Goal: Task Accomplishment & Management: Use online tool/utility

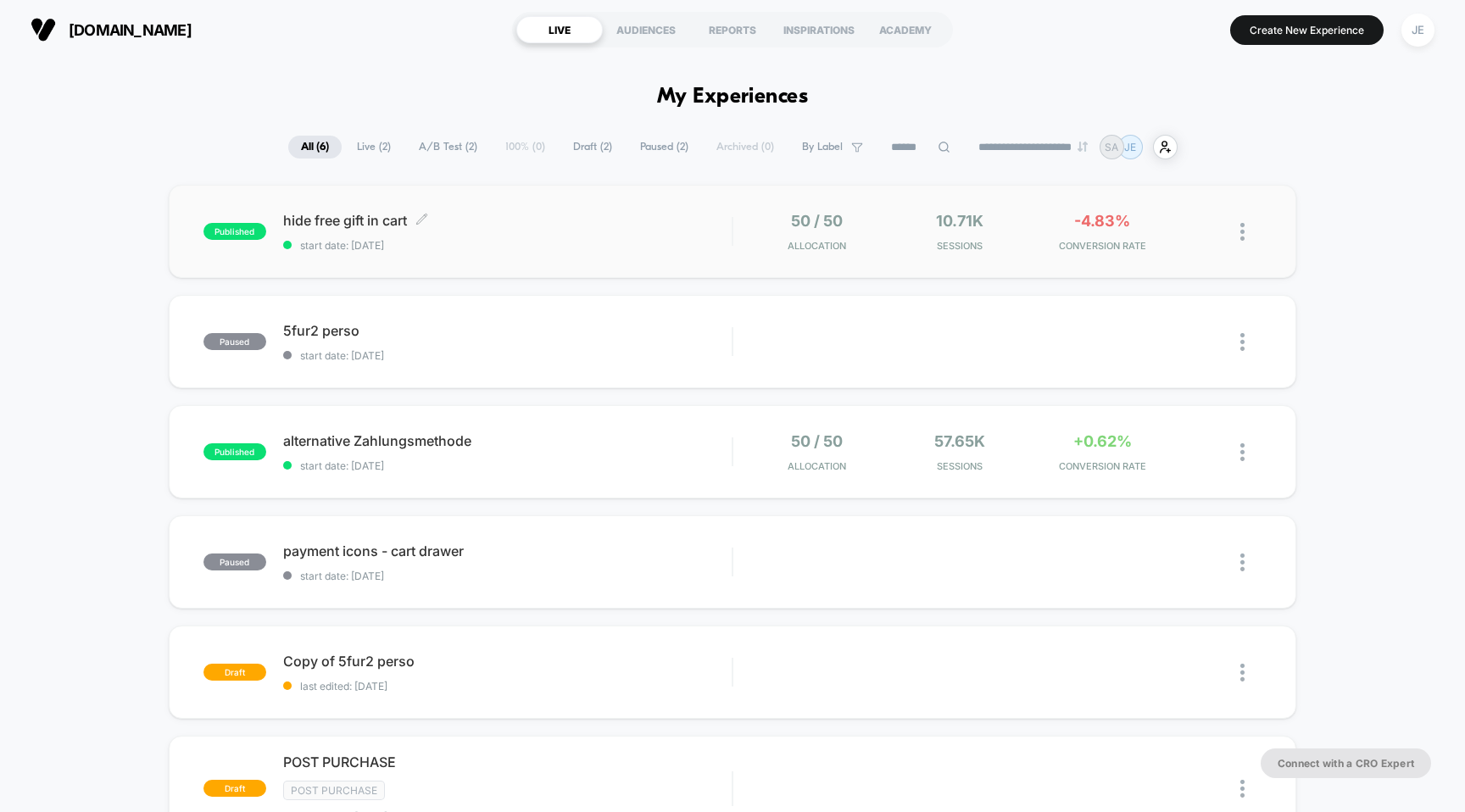
click at [330, 213] on span "hide free gift in cart Click to edit experience details" at bounding box center [508, 220] width 449 height 17
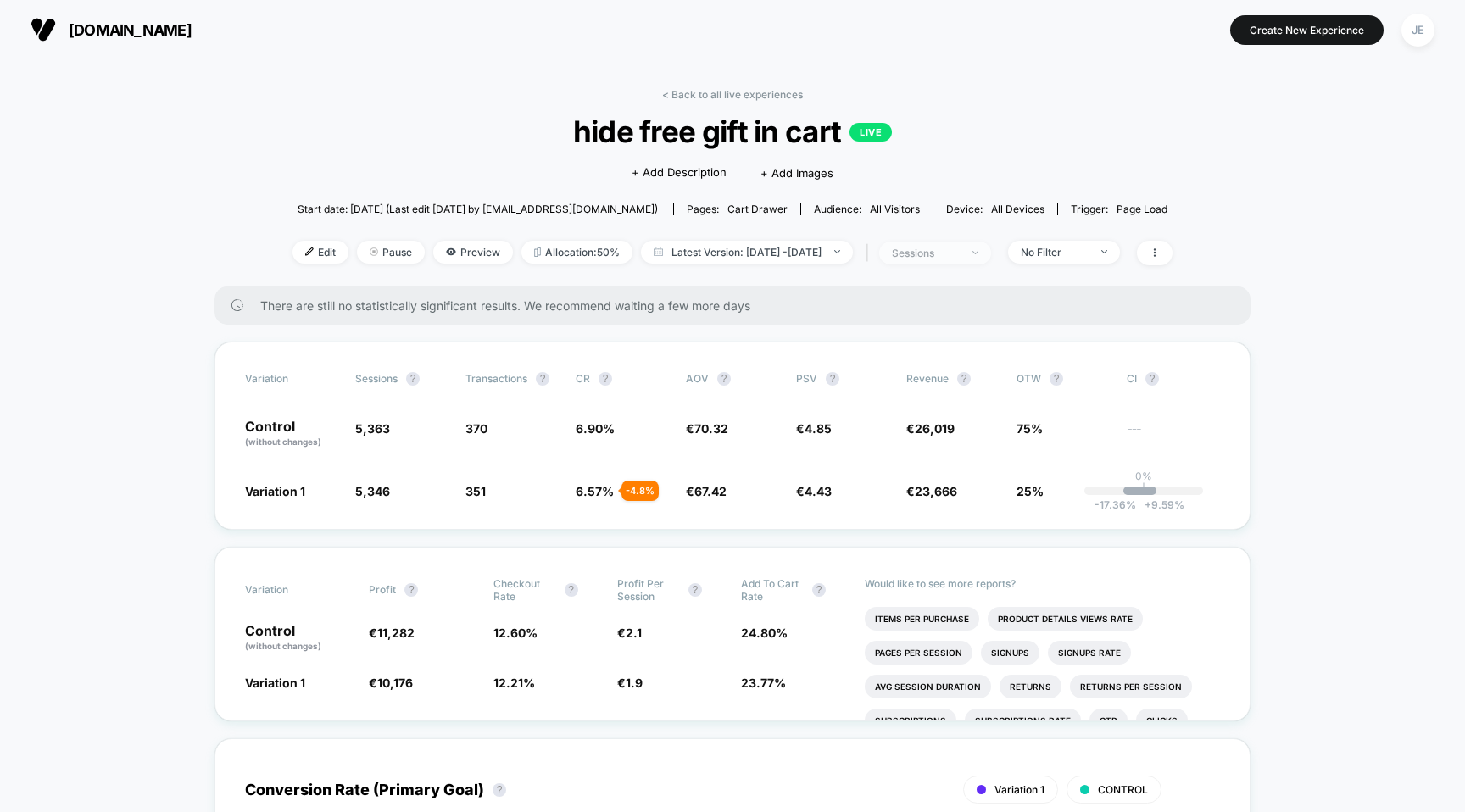
click at [991, 241] on span "sessions" at bounding box center [935, 253] width 112 height 23
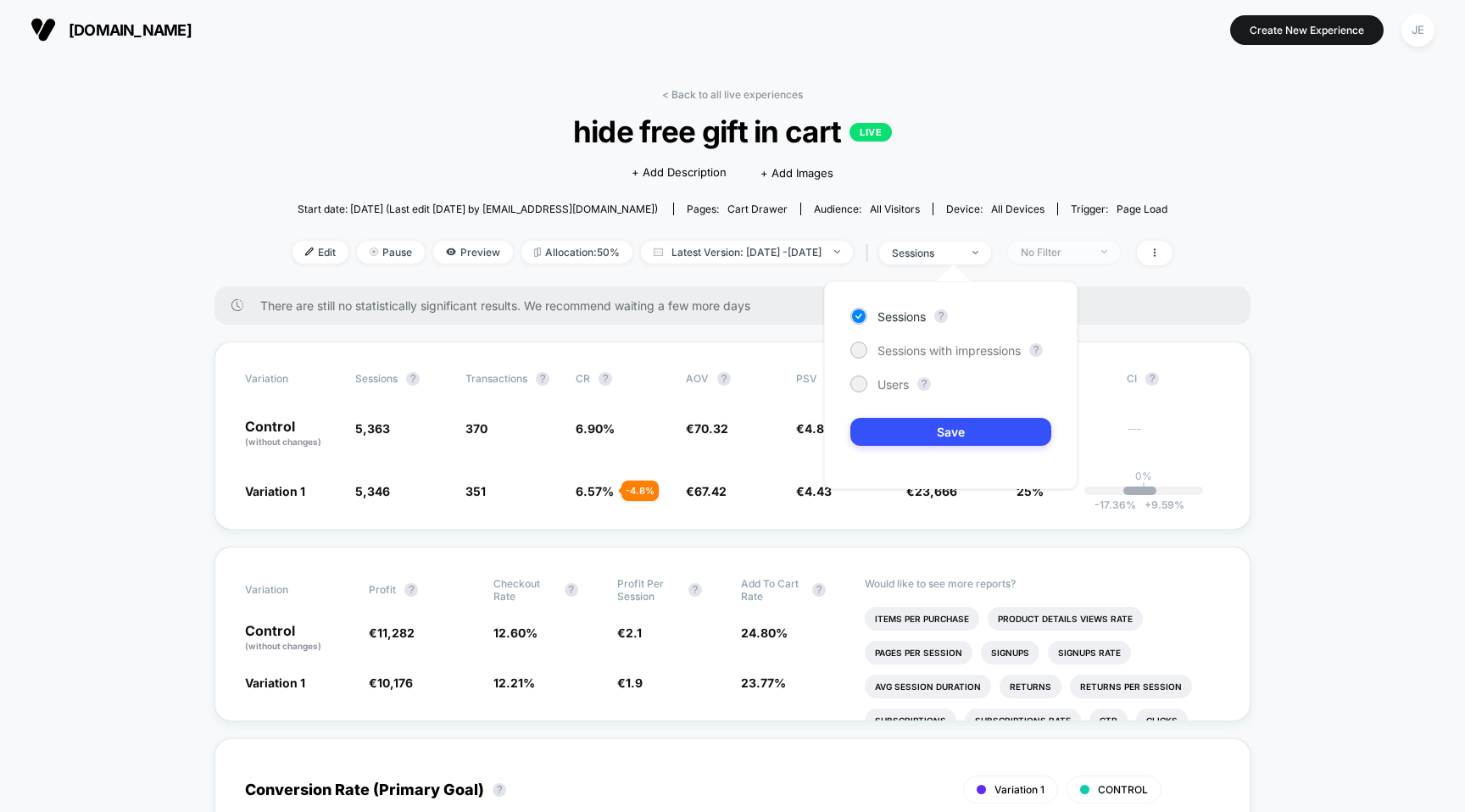
click at [1079, 246] on div "No Filter" at bounding box center [1055, 252] width 67 height 12
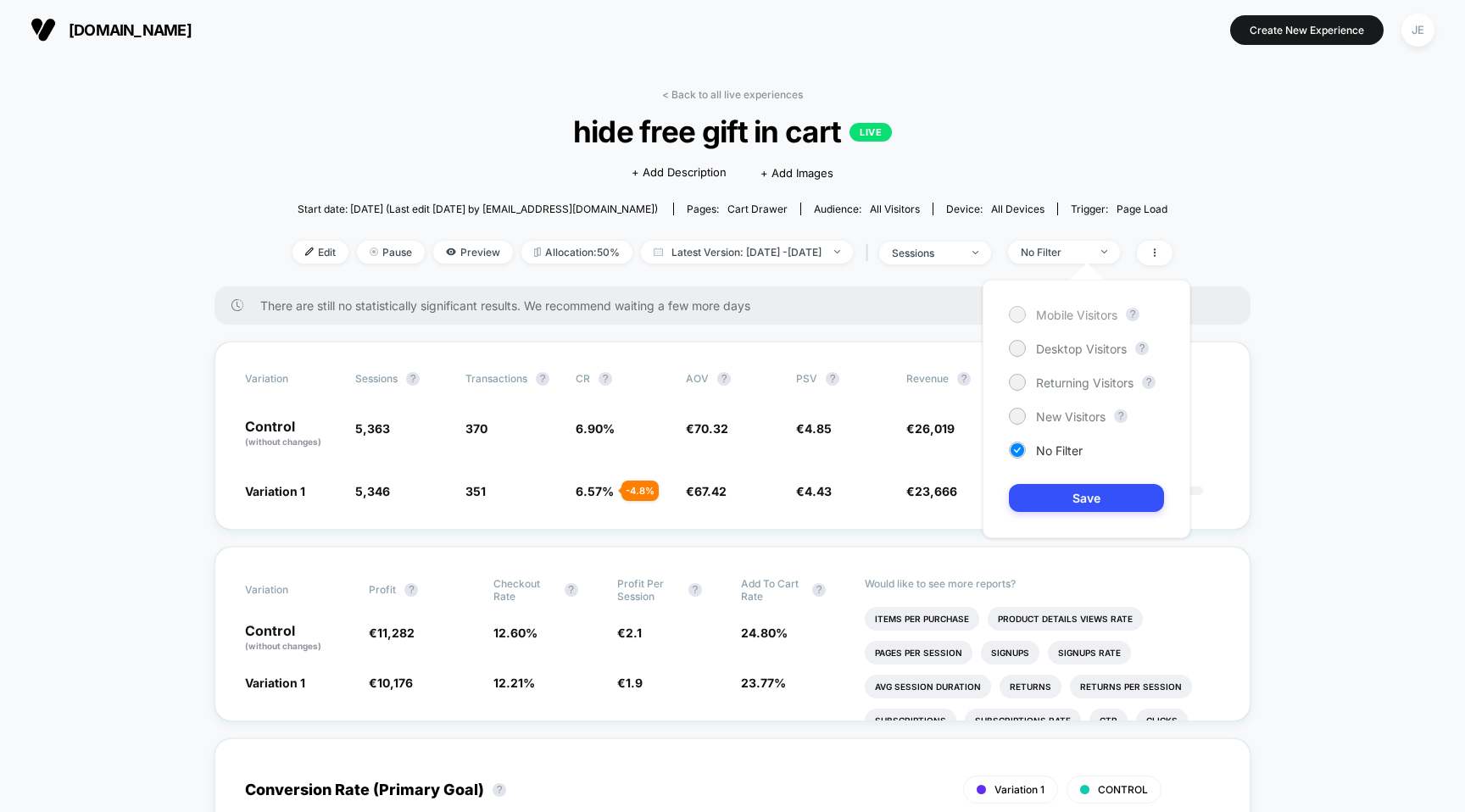
click at [1062, 308] on span "Mobile Visitors" at bounding box center [1077, 315] width 82 height 14
click at [1082, 489] on button "Save" at bounding box center [1087, 498] width 155 height 28
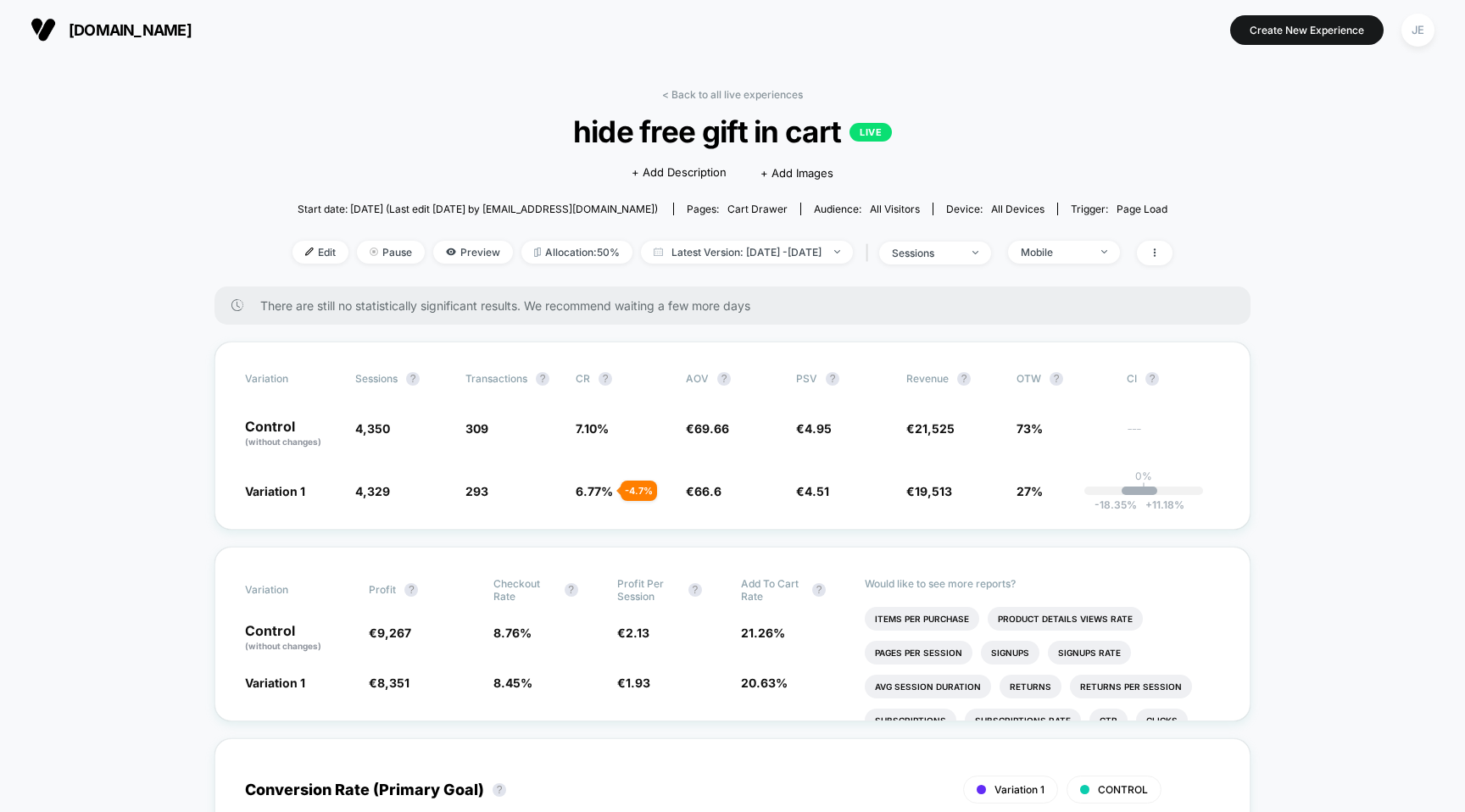
click at [1071, 236] on div "< Back to all live experiences hide free gift in cart LIVE Click to edit experi…" at bounding box center [732, 186] width 880 height 198
click at [1071, 248] on div "Mobile" at bounding box center [1055, 252] width 67 height 12
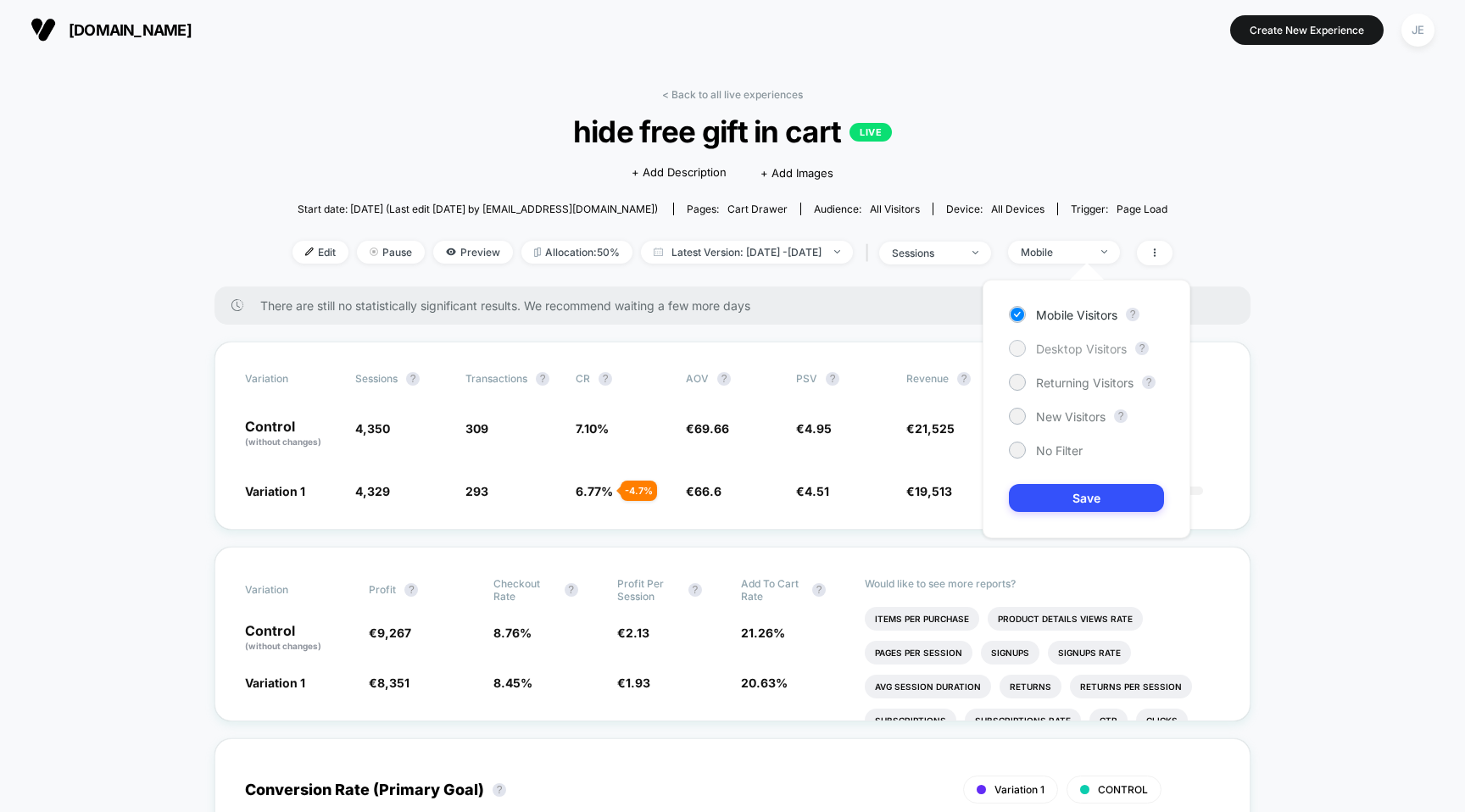
click at [1070, 349] on span "Desktop Visitors" at bounding box center [1081, 349] width 91 height 14
click at [1081, 500] on button "Save" at bounding box center [1087, 498] width 155 height 28
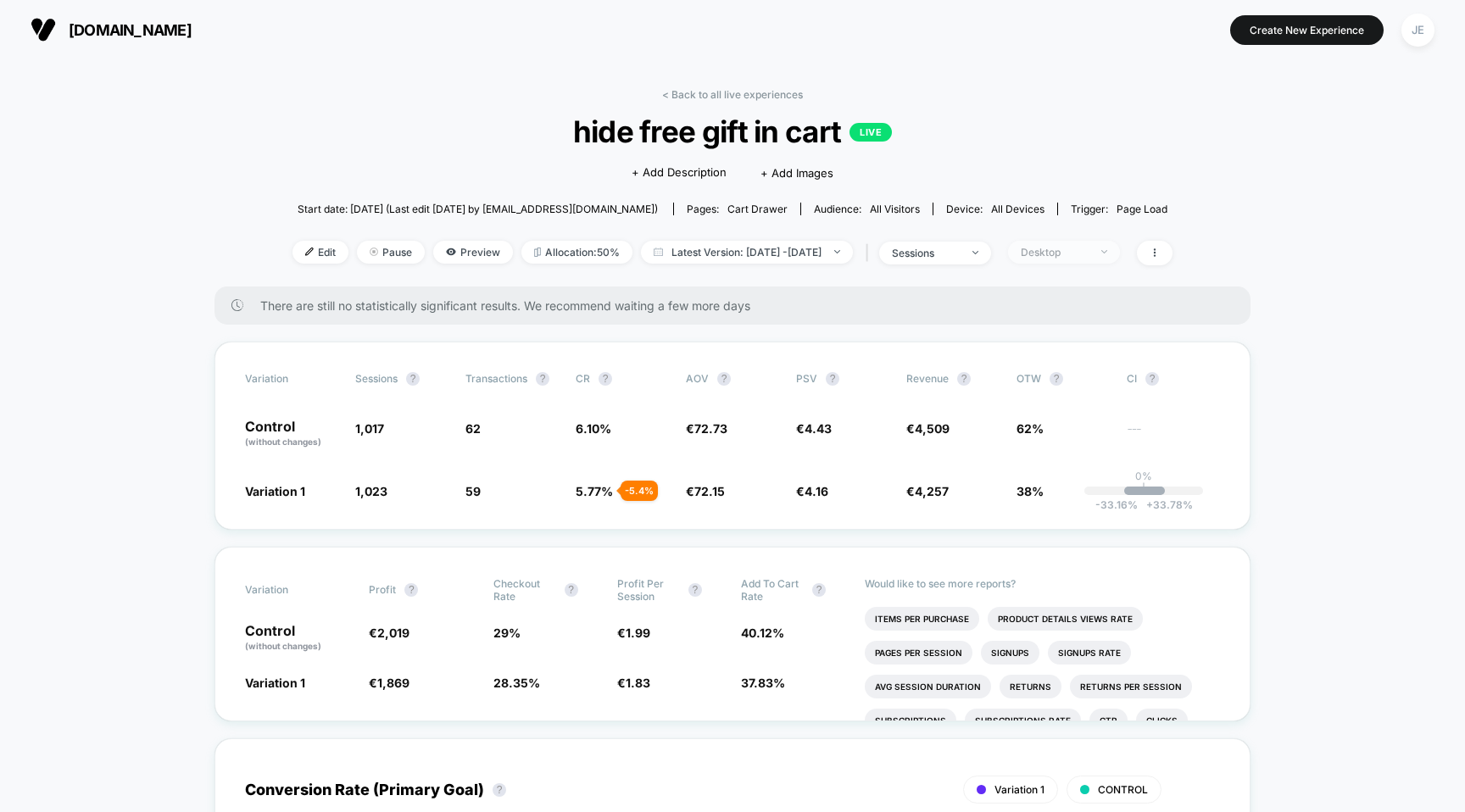
click at [1089, 248] on div "Desktop" at bounding box center [1055, 252] width 67 height 12
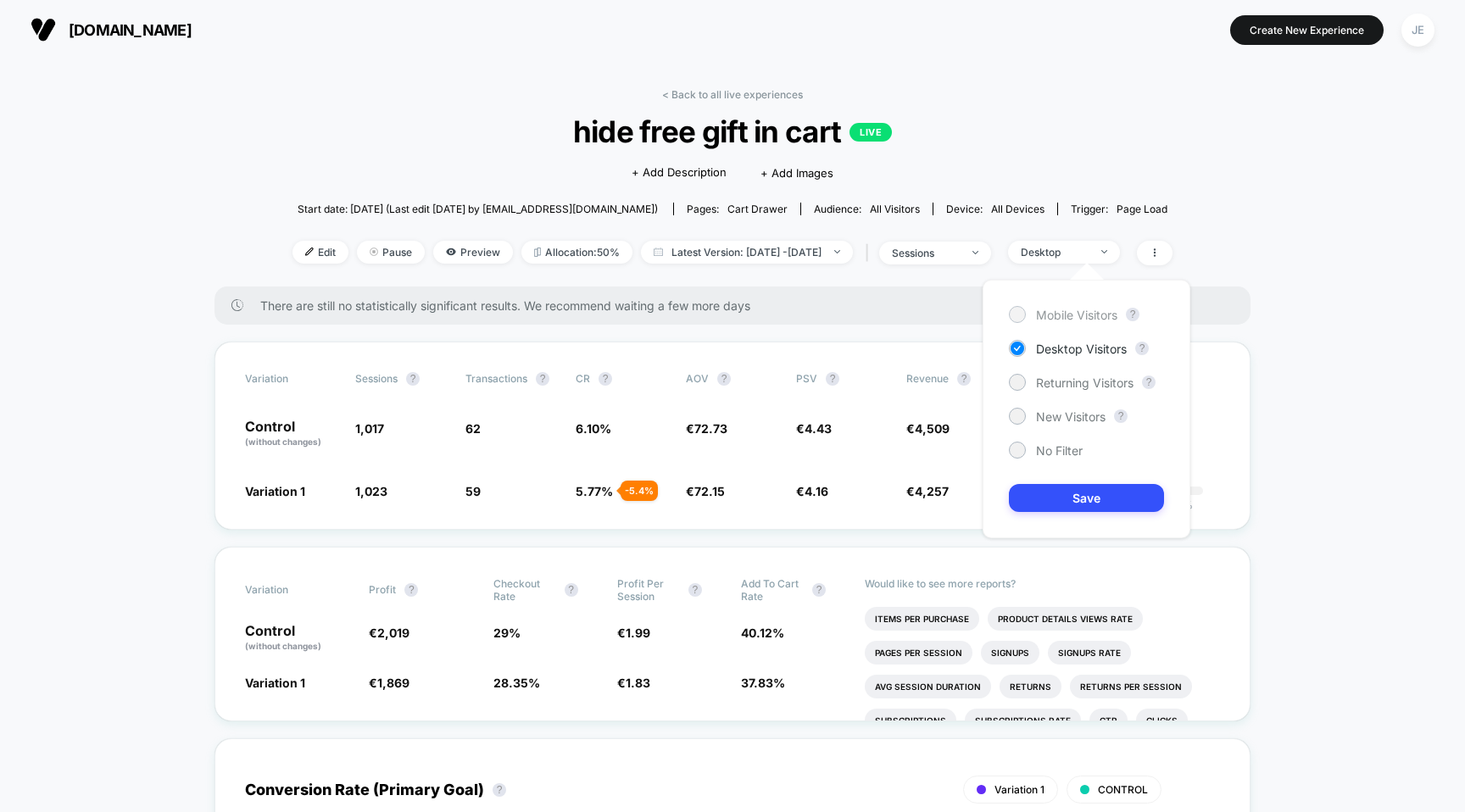
click at [1064, 313] on span "Mobile Visitors" at bounding box center [1077, 315] width 82 height 14
click at [1095, 500] on button "Save" at bounding box center [1087, 498] width 155 height 28
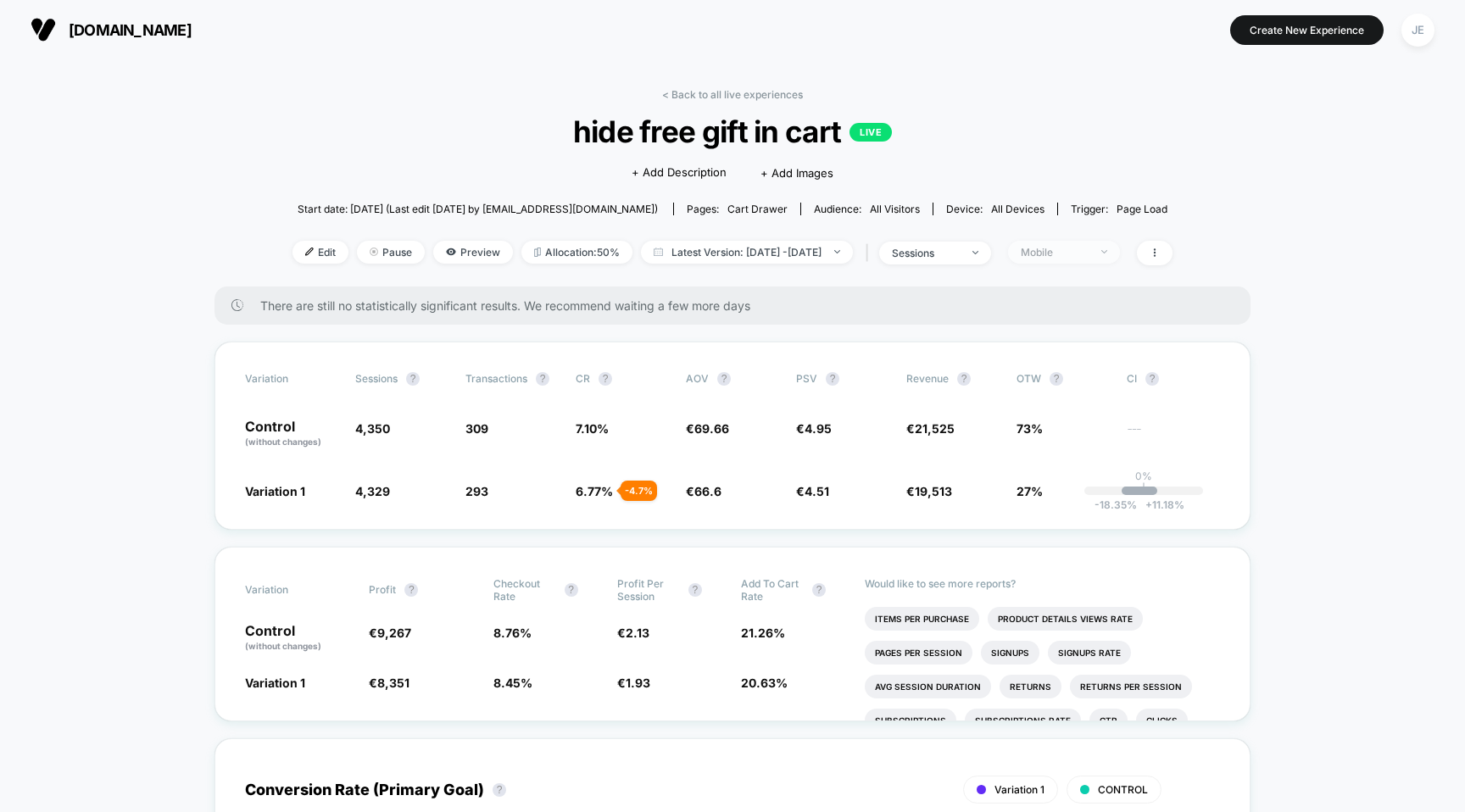
click at [1073, 248] on div "Mobile" at bounding box center [1055, 252] width 67 height 12
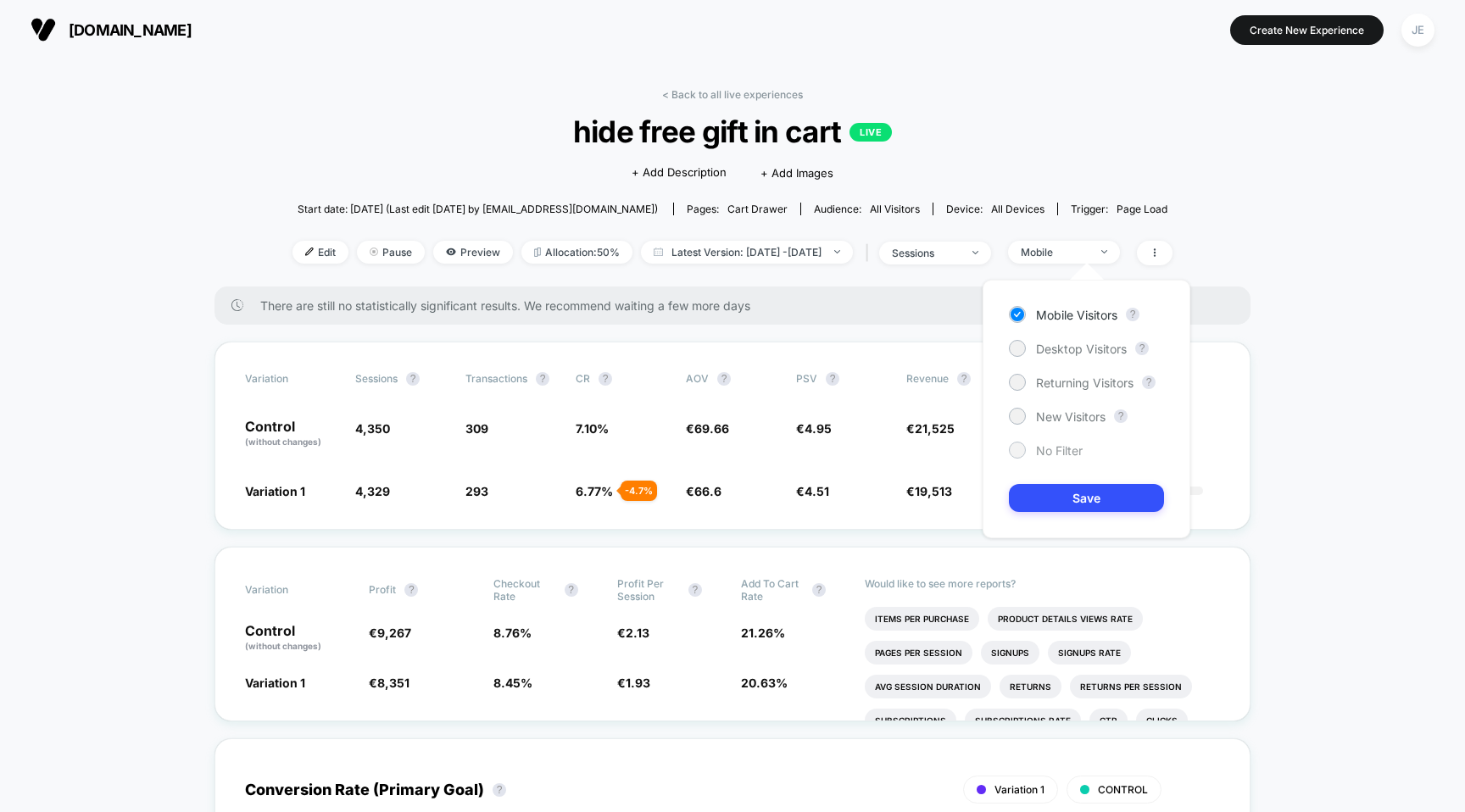
click at [1064, 457] on div "No Filter" at bounding box center [1046, 450] width 74 height 17
click at [1073, 501] on button "Save" at bounding box center [1087, 498] width 155 height 28
